Goal: Task Accomplishment & Management: Use online tool/utility

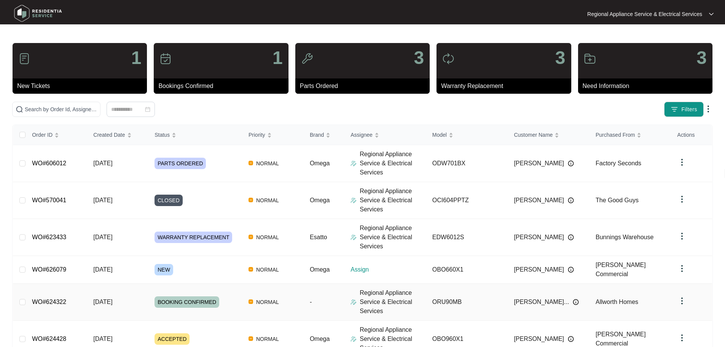
click at [53, 301] on link "WO#624322" at bounding box center [49, 301] width 34 height 6
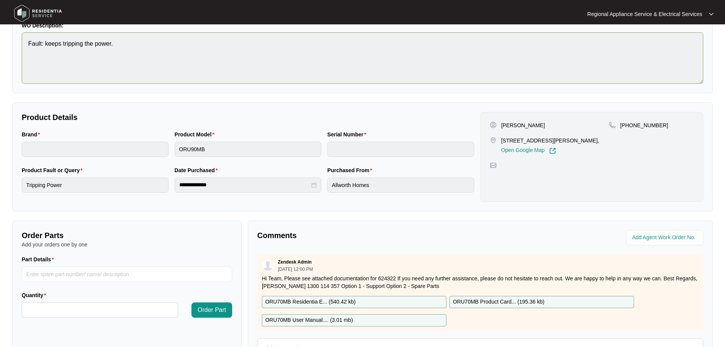
scroll to position [158, 0]
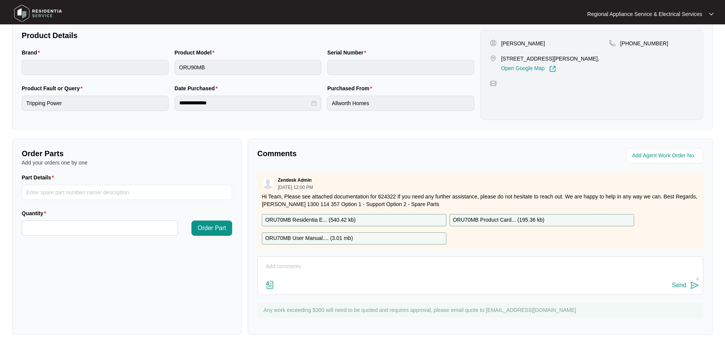
click at [397, 219] on div "ORU70MB Residentia E... ( 540.42 kb )" at bounding box center [354, 220] width 185 height 12
click at [35, 188] on input "Part Details" at bounding box center [127, 192] width 210 height 15
paste input "SP18729"
type input "SP18729 MOTOR"
click at [73, 229] on input "Quantity" at bounding box center [100, 228] width 156 height 14
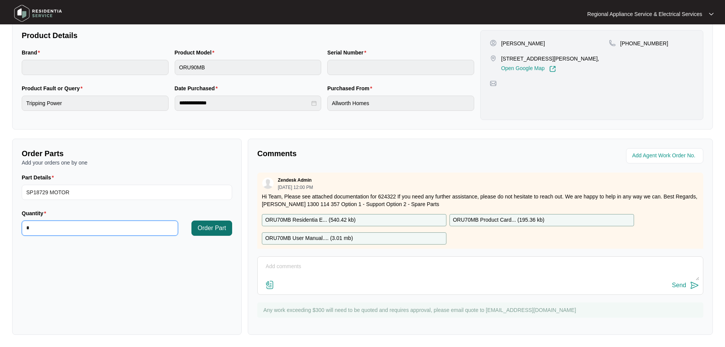
type input "*"
click at [219, 228] on span "Order Part" at bounding box center [211, 227] width 29 height 9
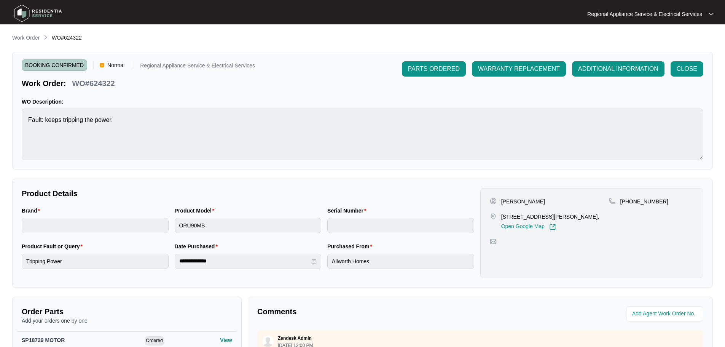
scroll to position [76, 0]
